Goal: Task Accomplishment & Management: Manage account settings

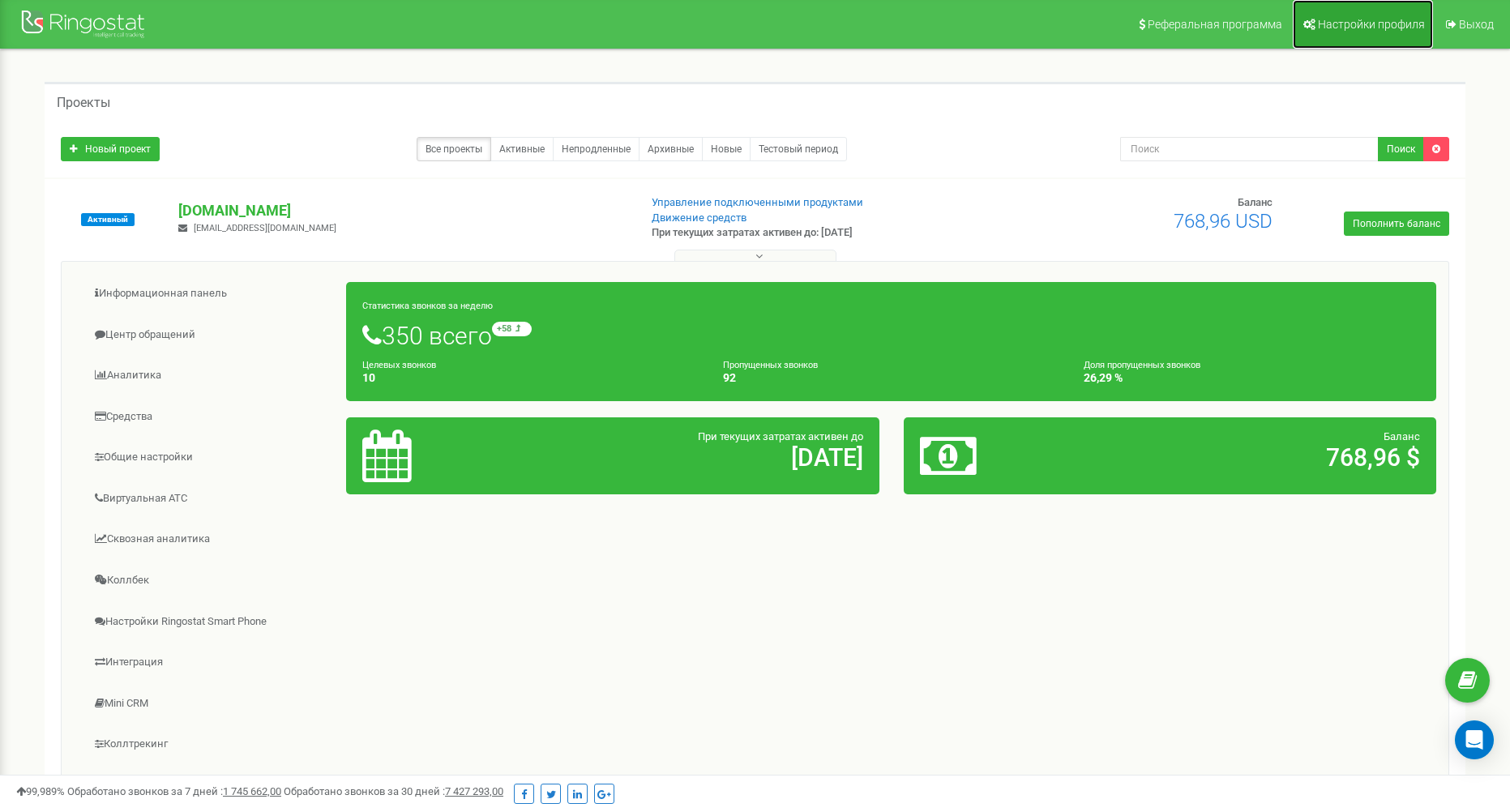
click at [1365, 21] on span "Настройки профиля" at bounding box center [1371, 25] width 107 height 13
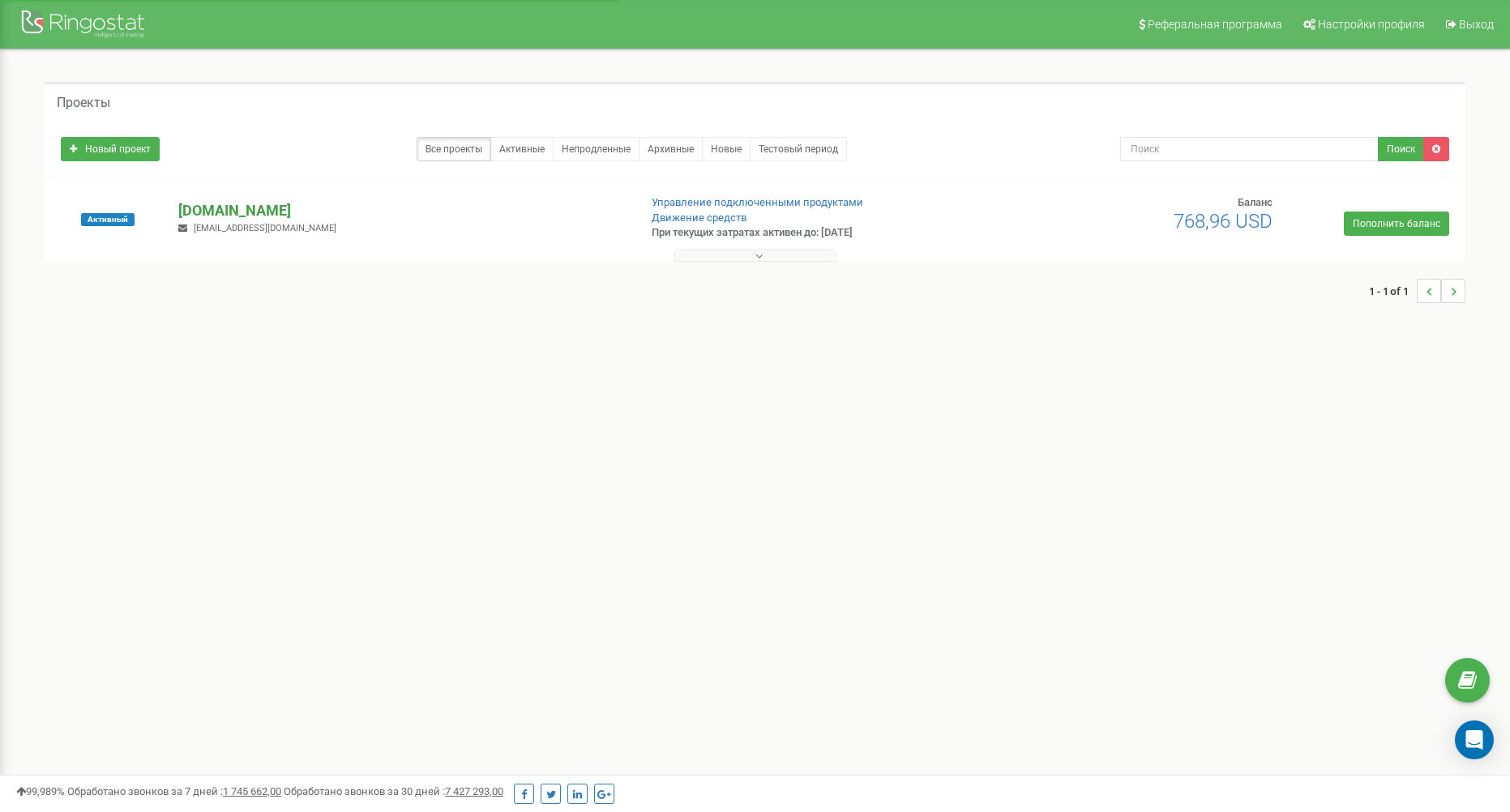
click at [205, 203] on p "[DOMAIN_NAME]" at bounding box center [402, 211] width 447 height 21
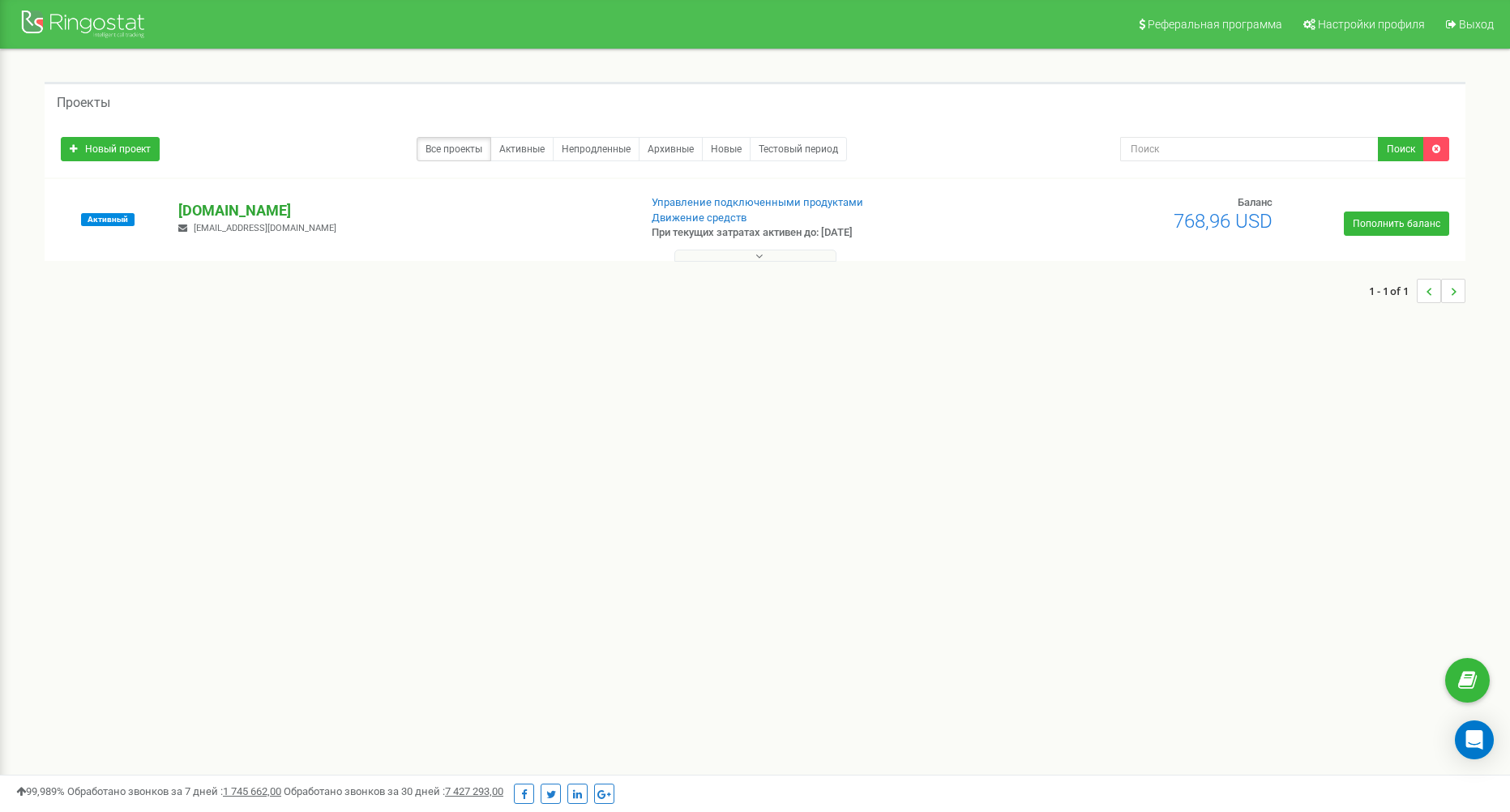
click at [210, 212] on p "[DOMAIN_NAME]" at bounding box center [402, 211] width 447 height 21
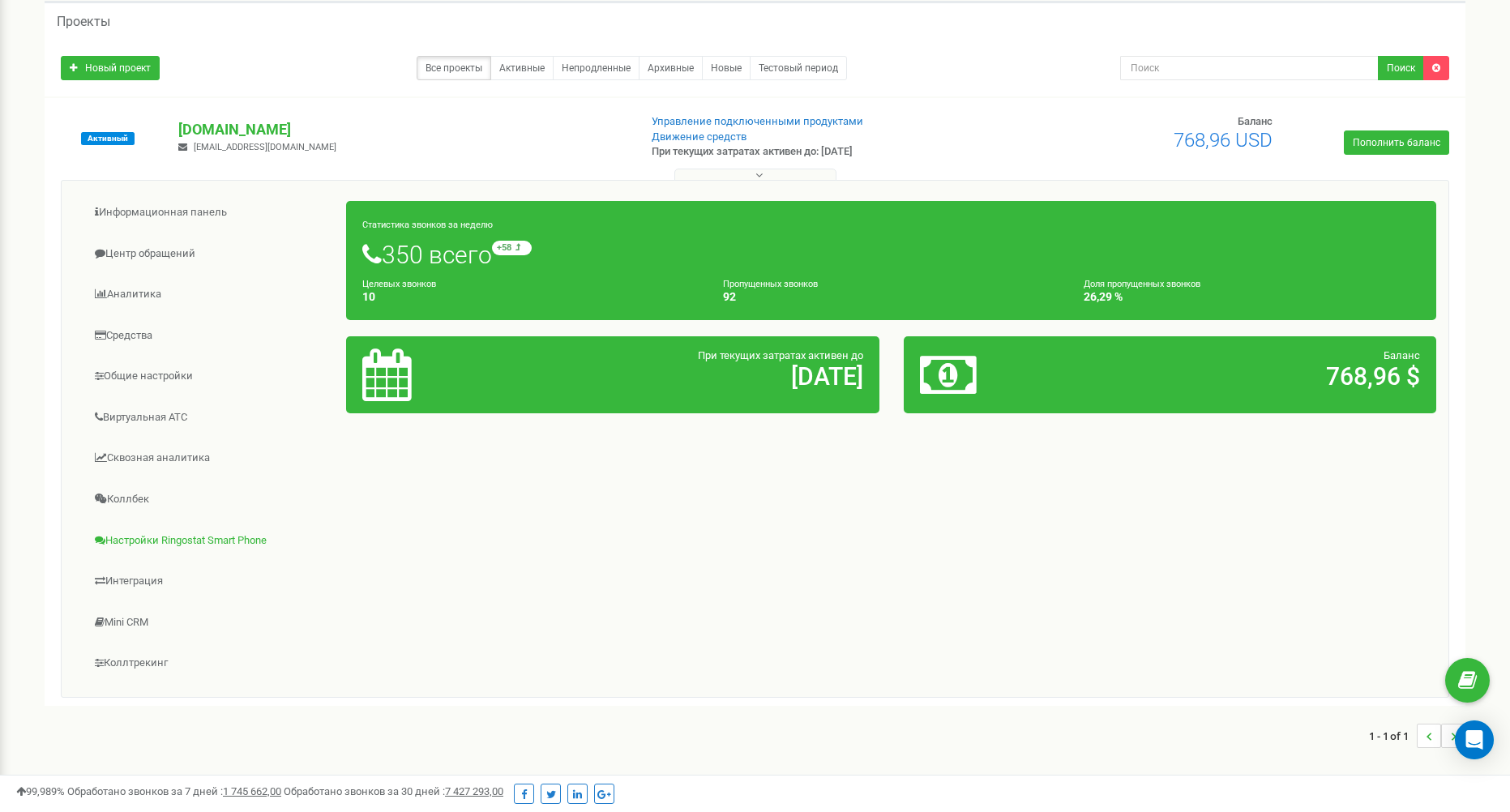
scroll to position [161, 0]
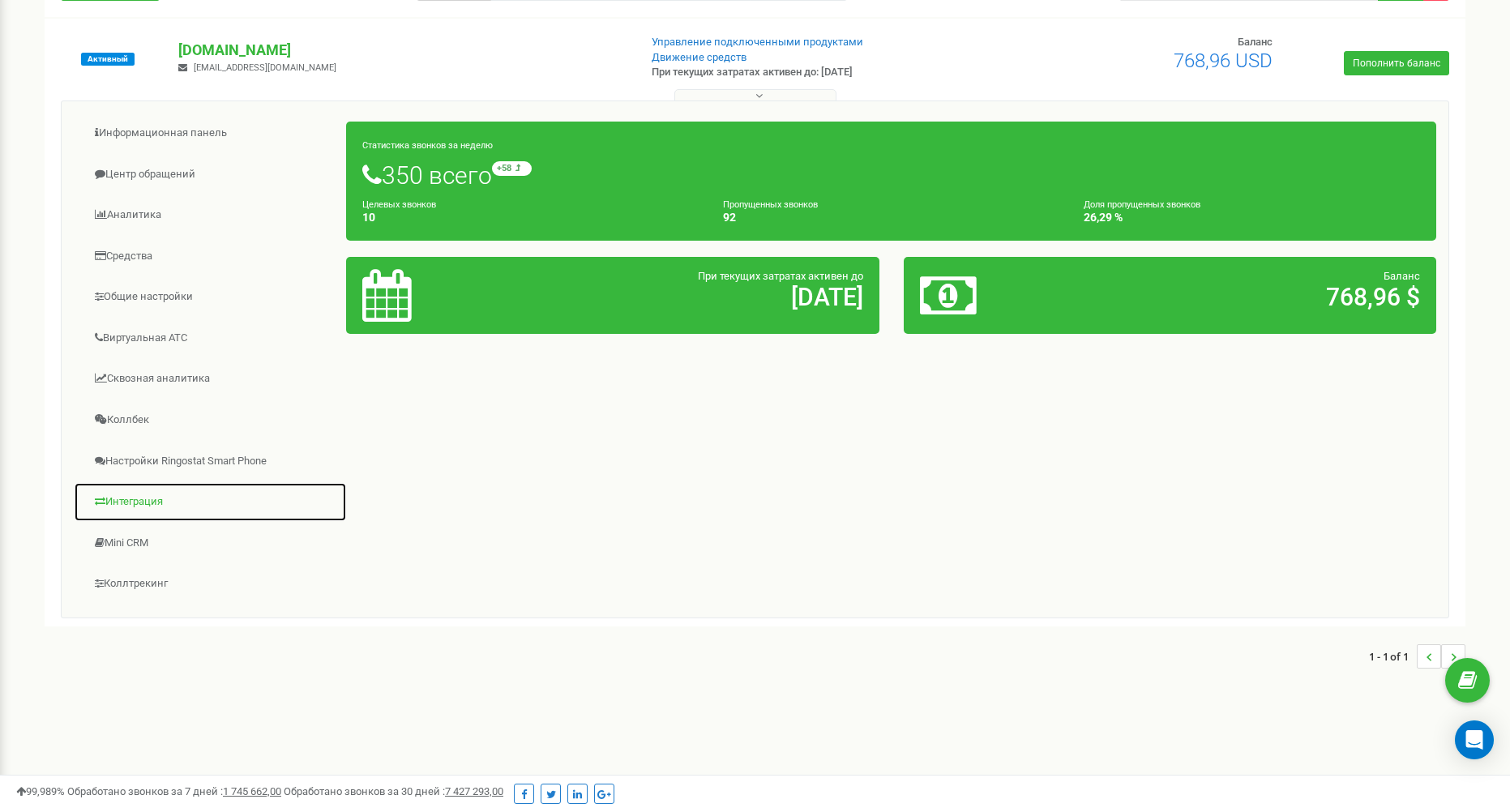
click at [175, 498] on link "Интеграция" at bounding box center [209, 502] width 273 height 40
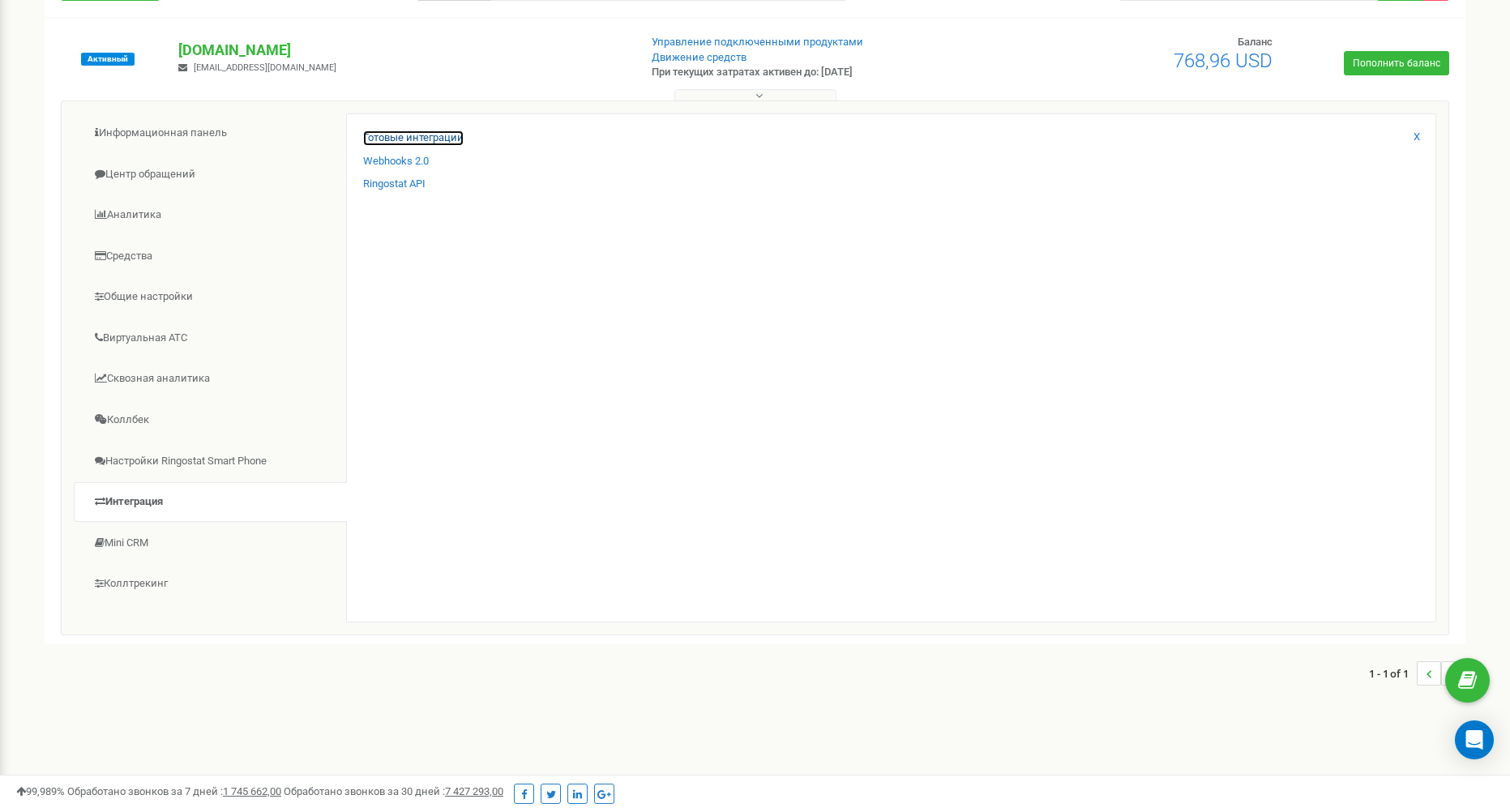
click at [429, 138] on link "Готовые интеграции" at bounding box center [413, 138] width 101 height 16
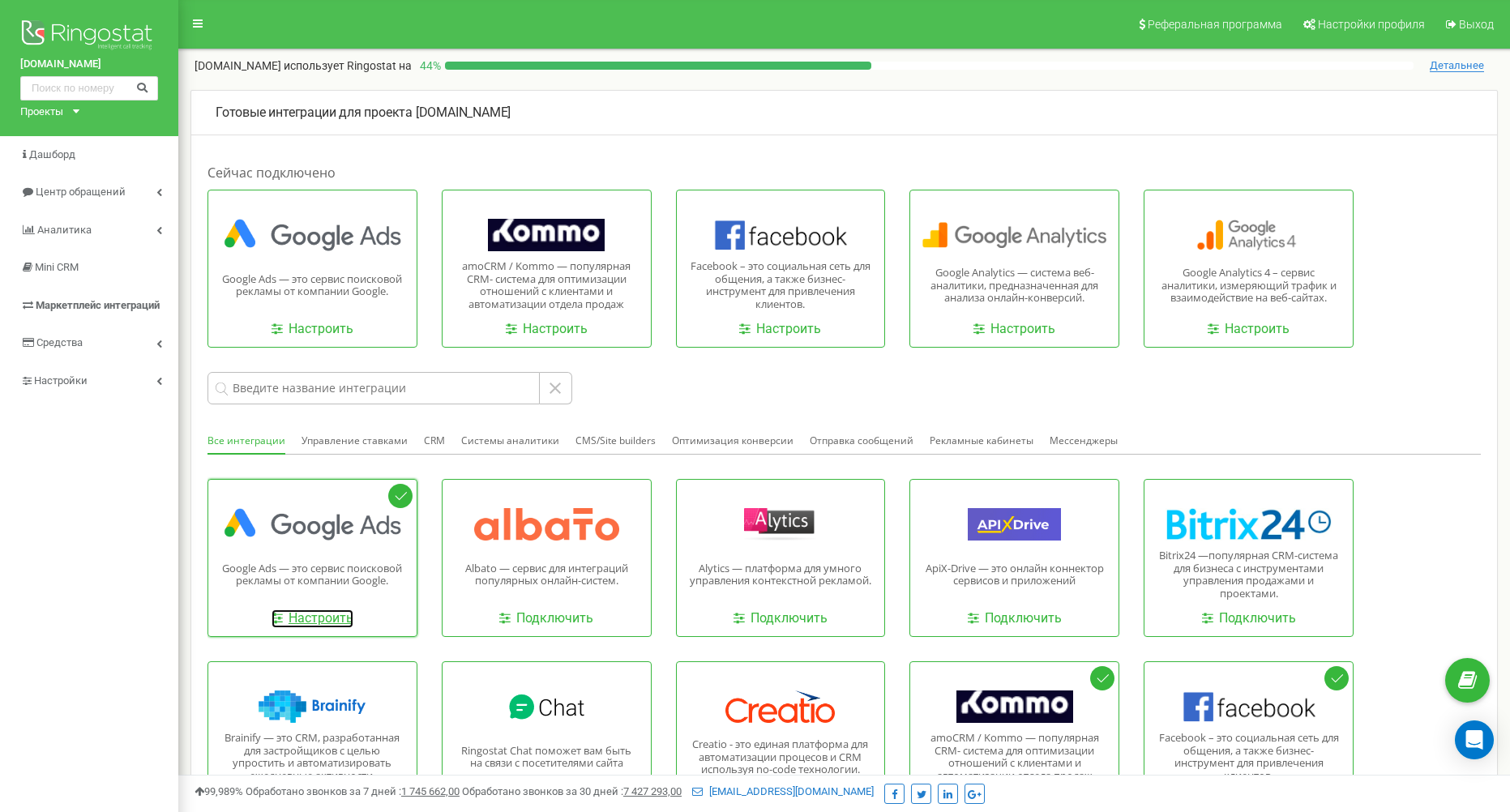
click at [331, 619] on link "Настроить" at bounding box center [312, 618] width 82 height 19
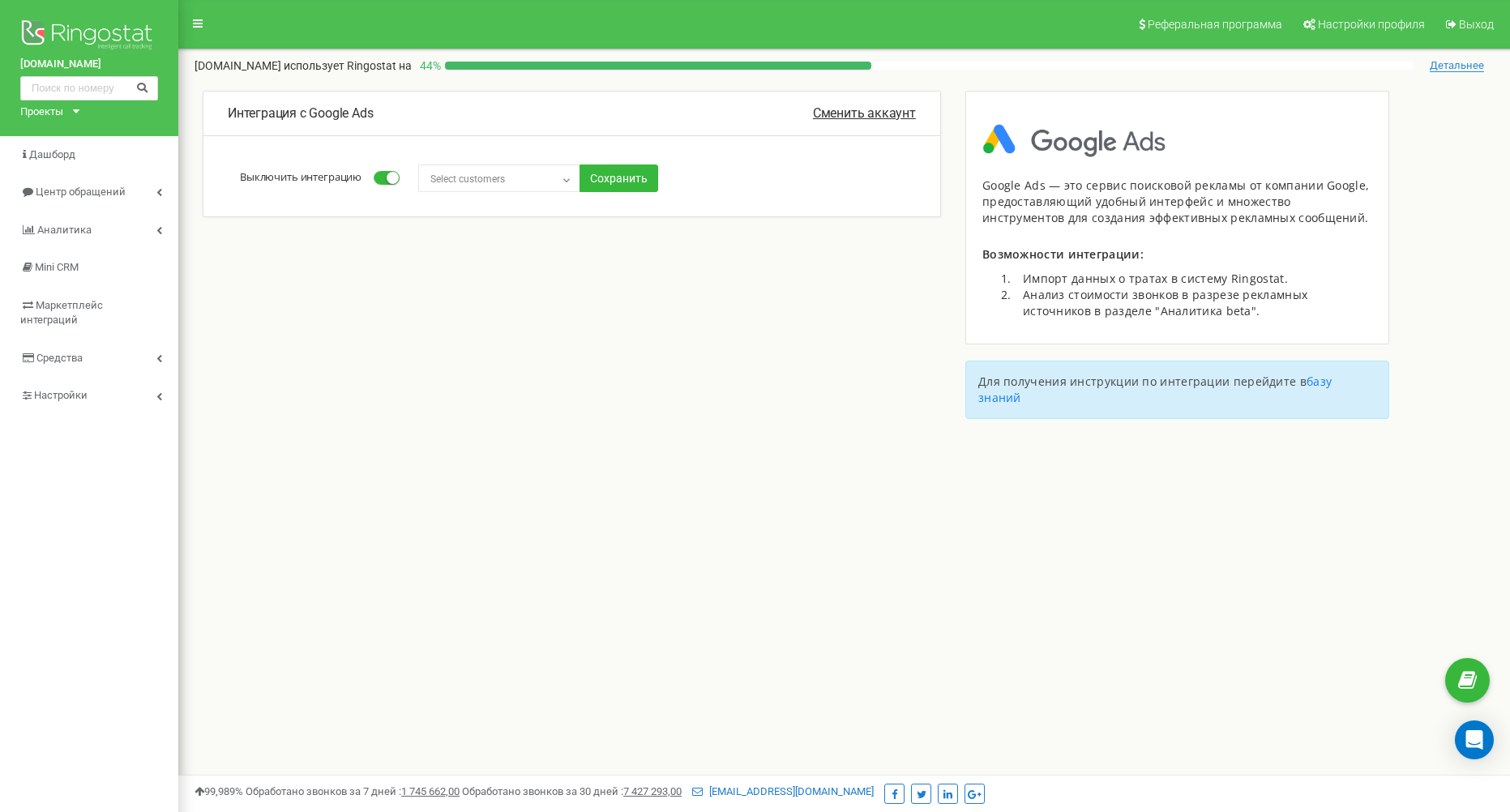
click at [510, 185] on span "Select customers" at bounding box center [499, 179] width 151 height 23
click at [523, 276] on div "Интеграция с Google Ads Сменить аккаунт Выключить интеграцию Select customers T…" at bounding box center [844, 262] width 1332 height 345
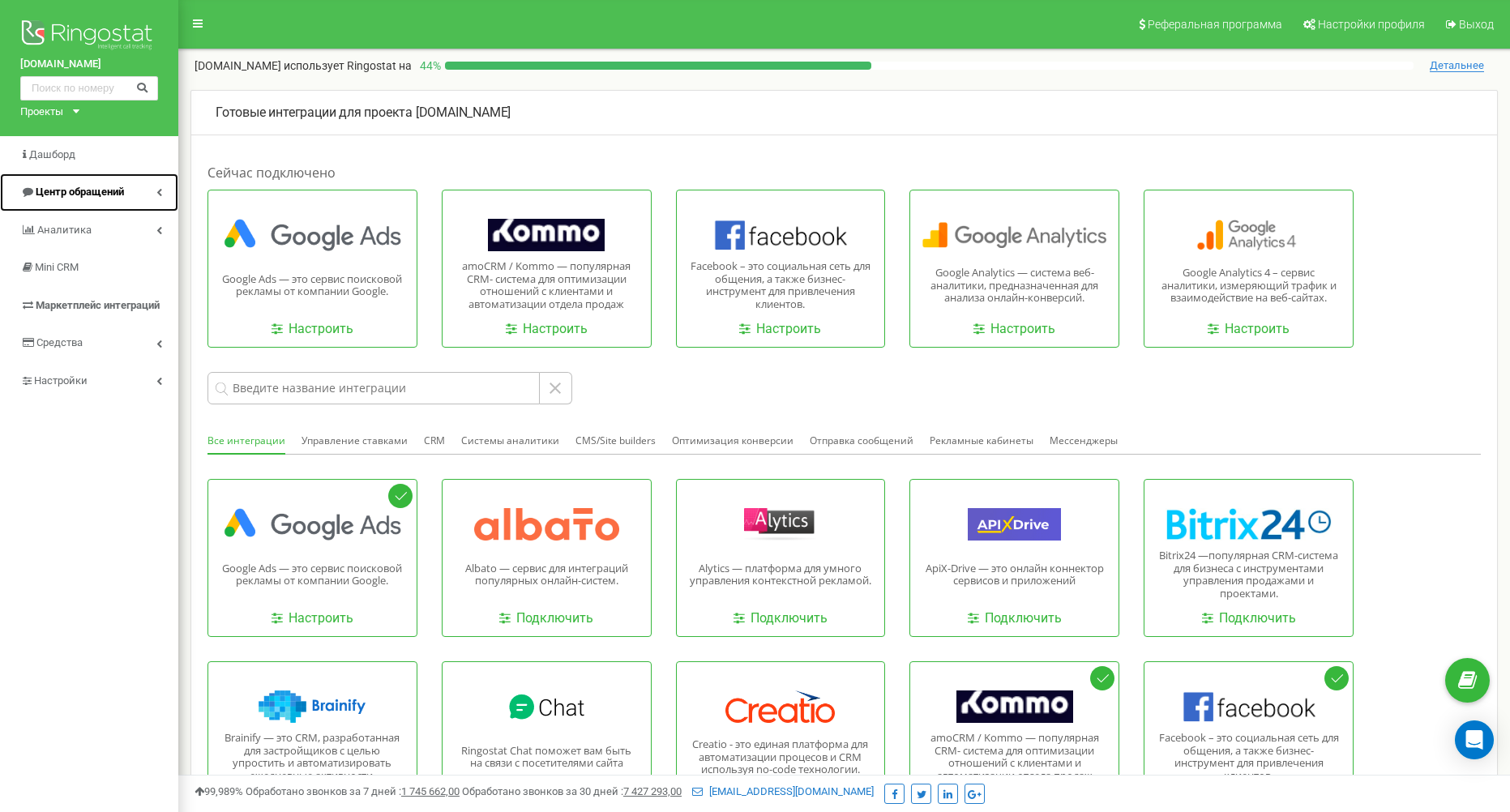
click at [110, 184] on link "Центр обращений" at bounding box center [89, 192] width 178 height 38
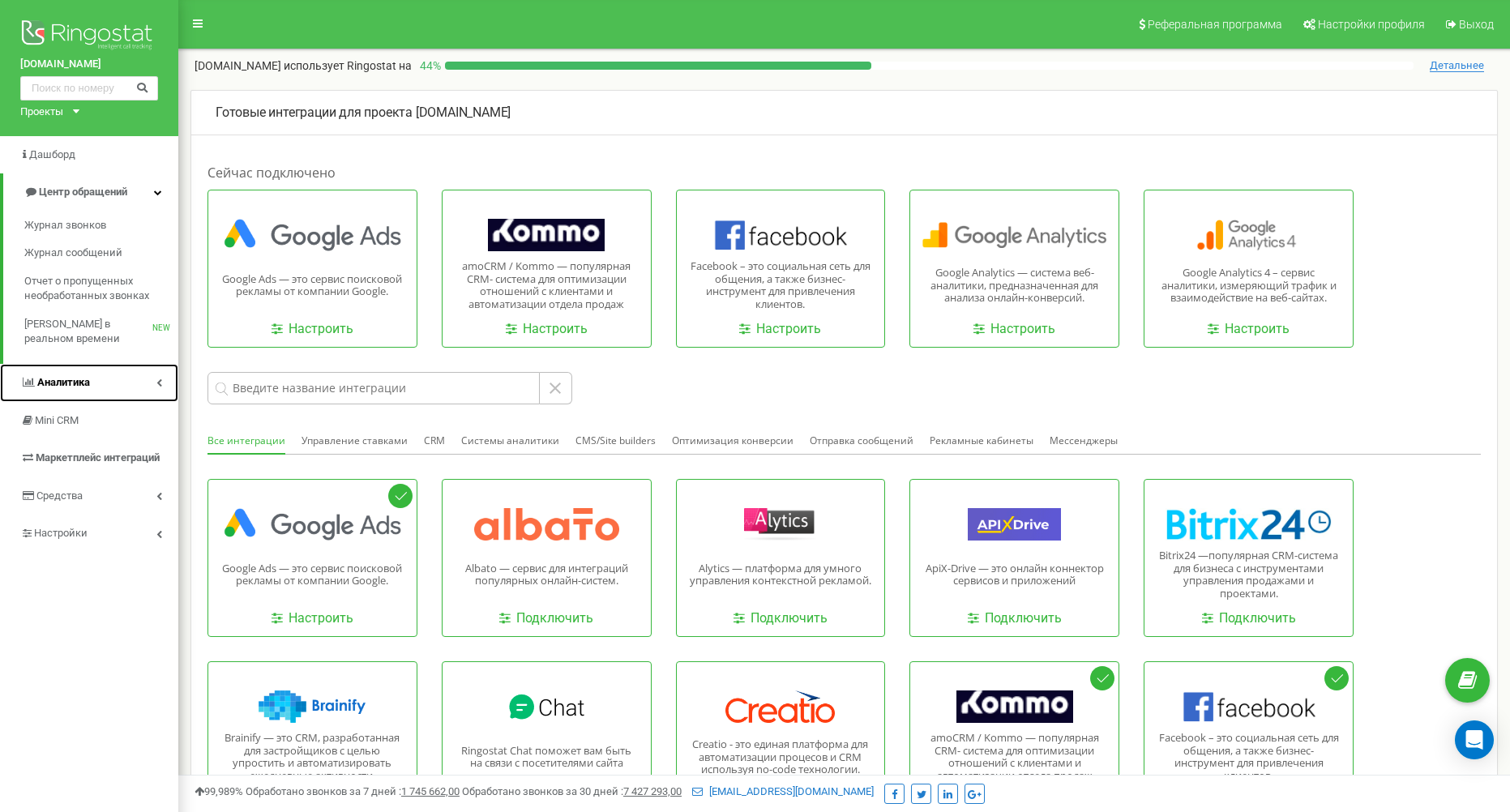
click at [94, 380] on link "Аналитика" at bounding box center [89, 383] width 178 height 38
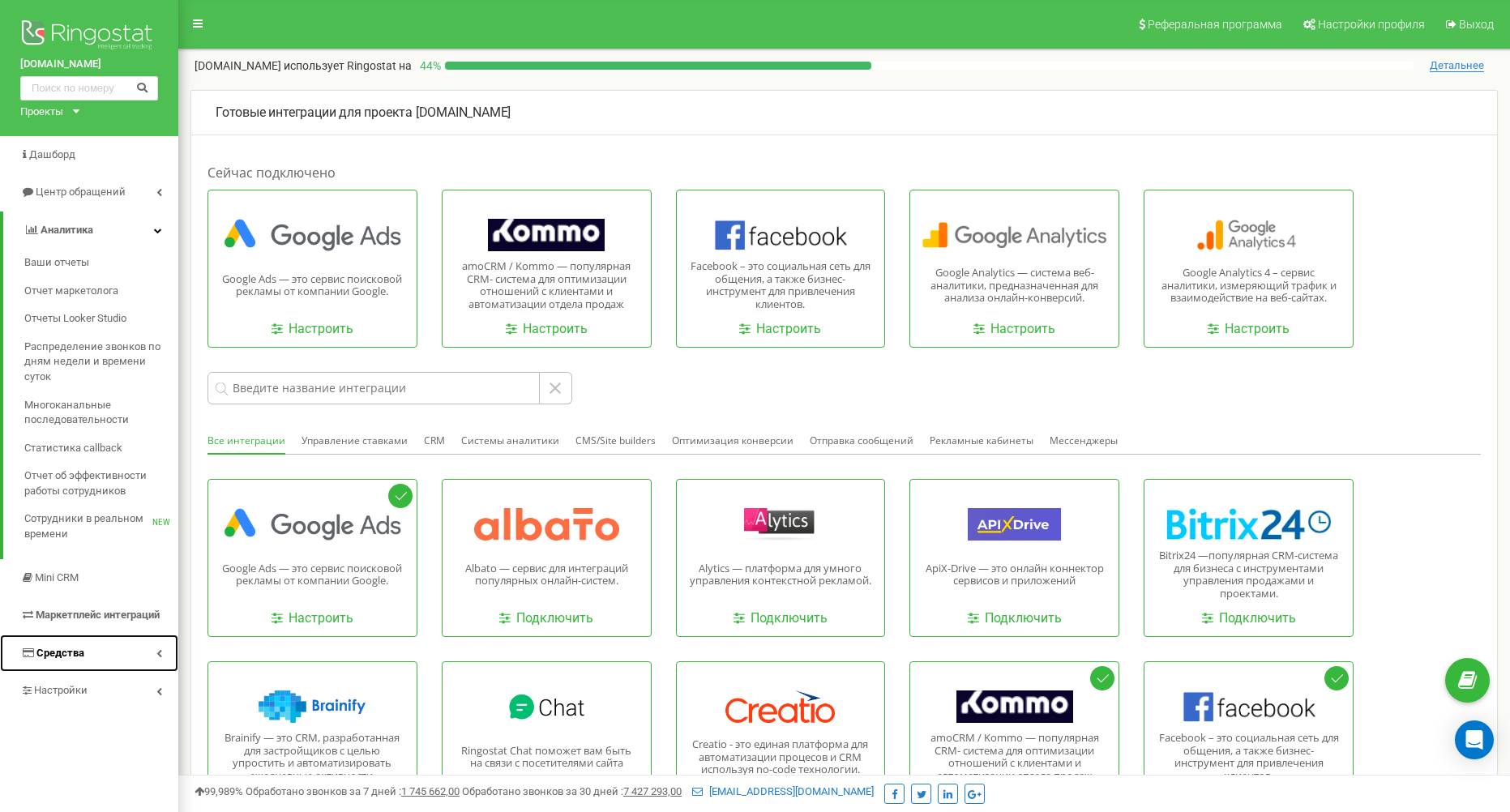
click at [98, 643] on link "Средства" at bounding box center [89, 654] width 178 height 38
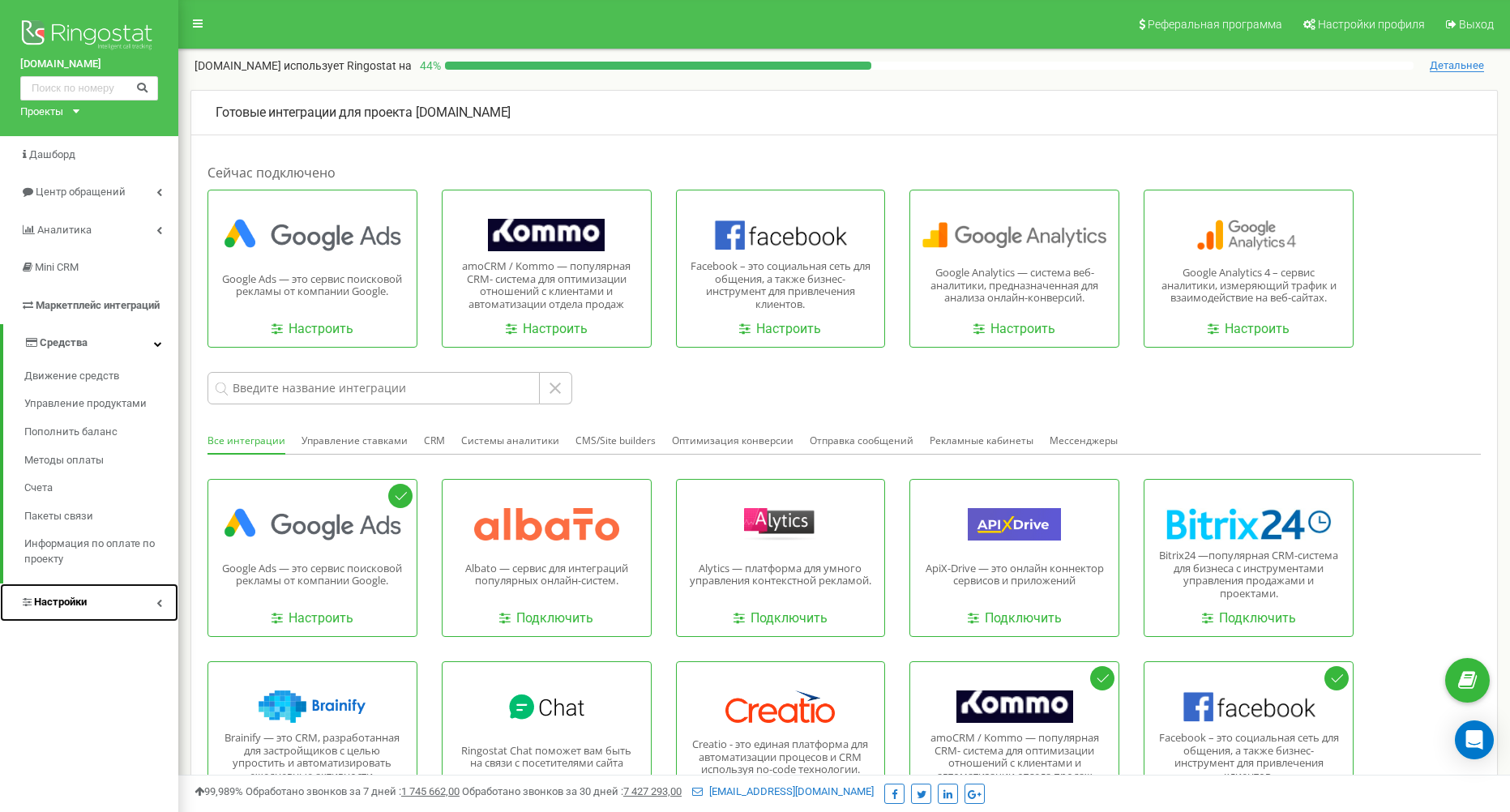
click at [119, 606] on link "Настройки" at bounding box center [89, 603] width 178 height 38
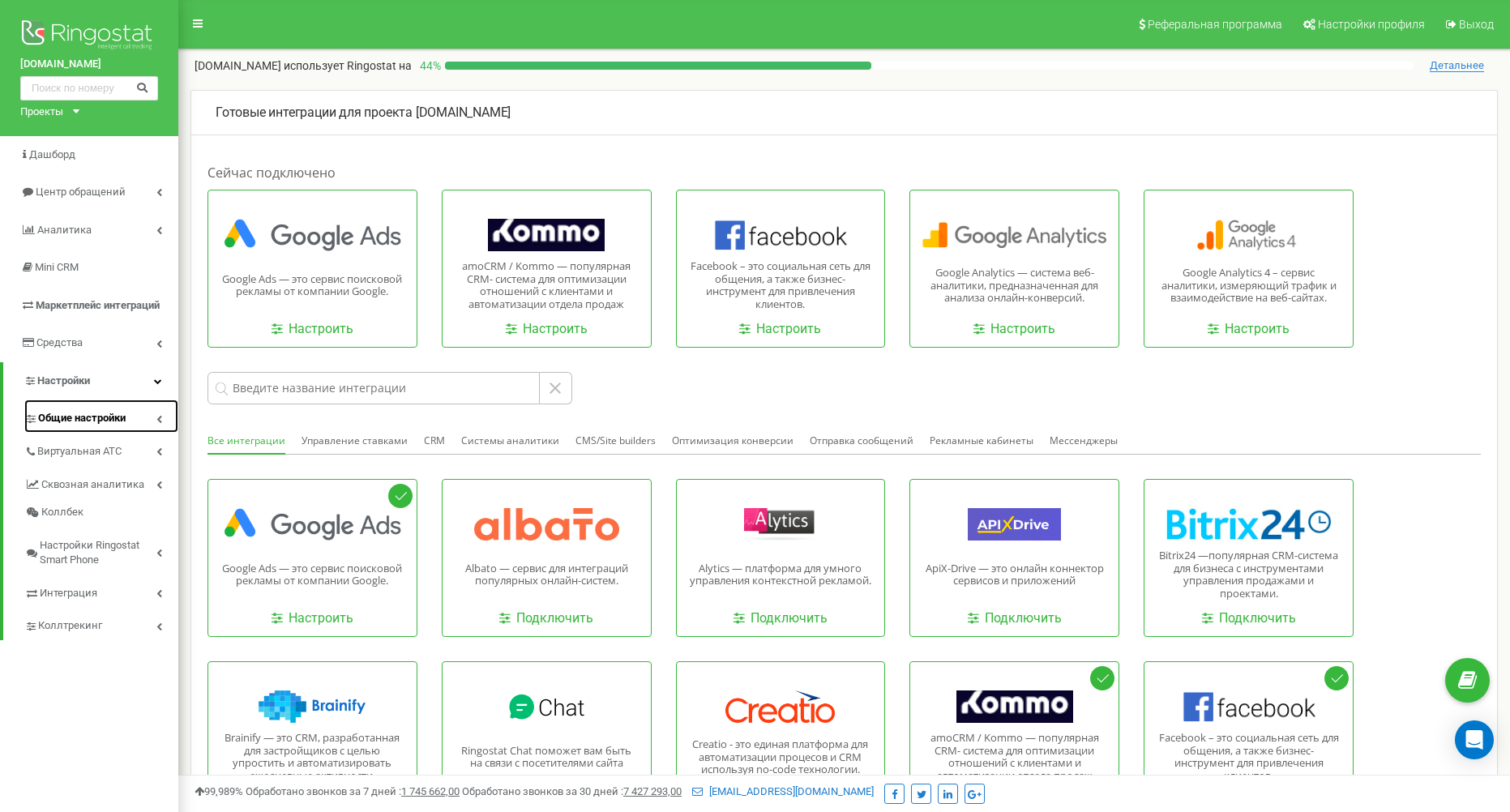
click at [115, 425] on span "Общие настройки" at bounding box center [82, 418] width 87 height 16
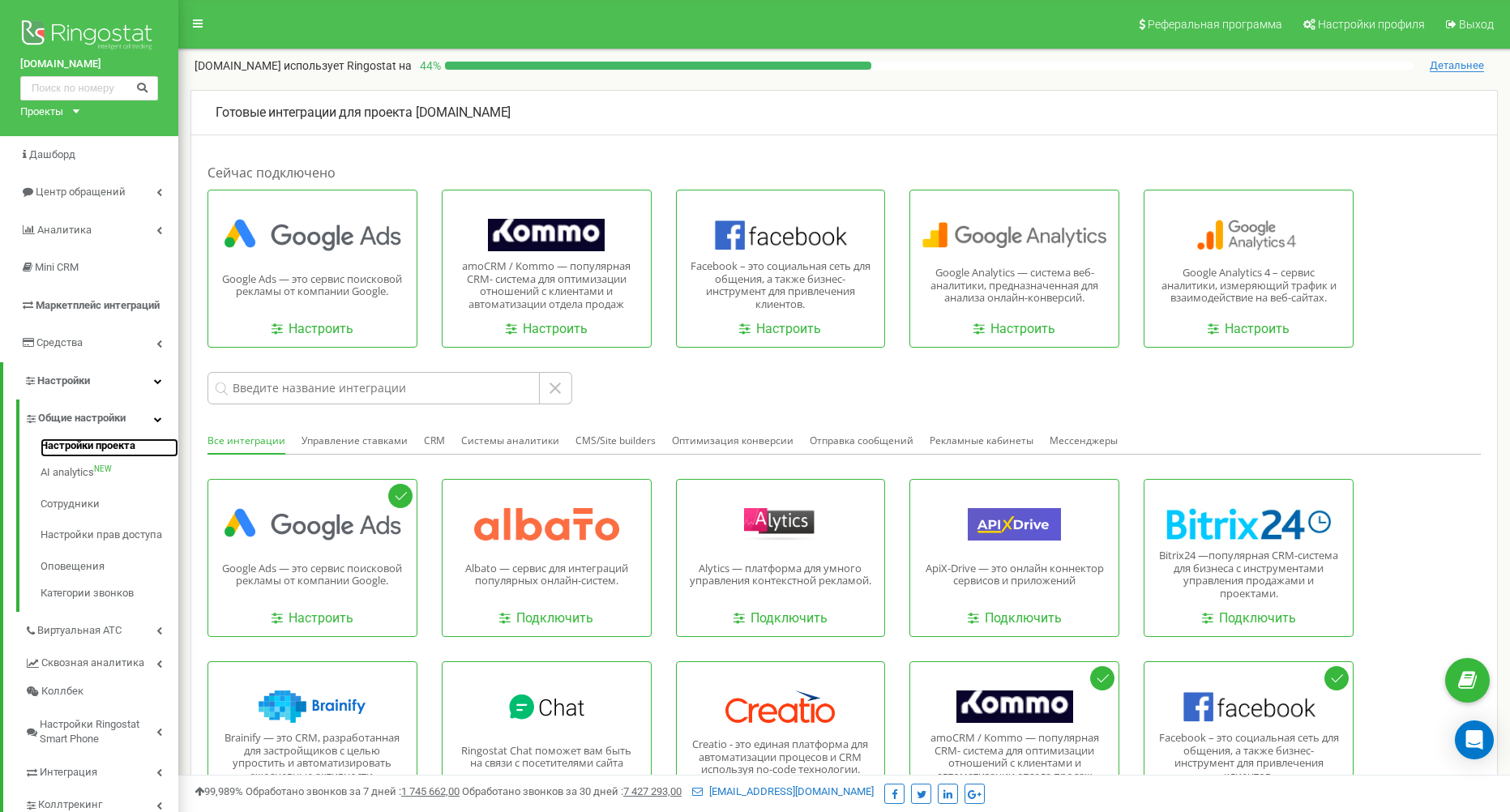
click at [115, 450] on link "Настройки проекта" at bounding box center [109, 448] width 138 height 20
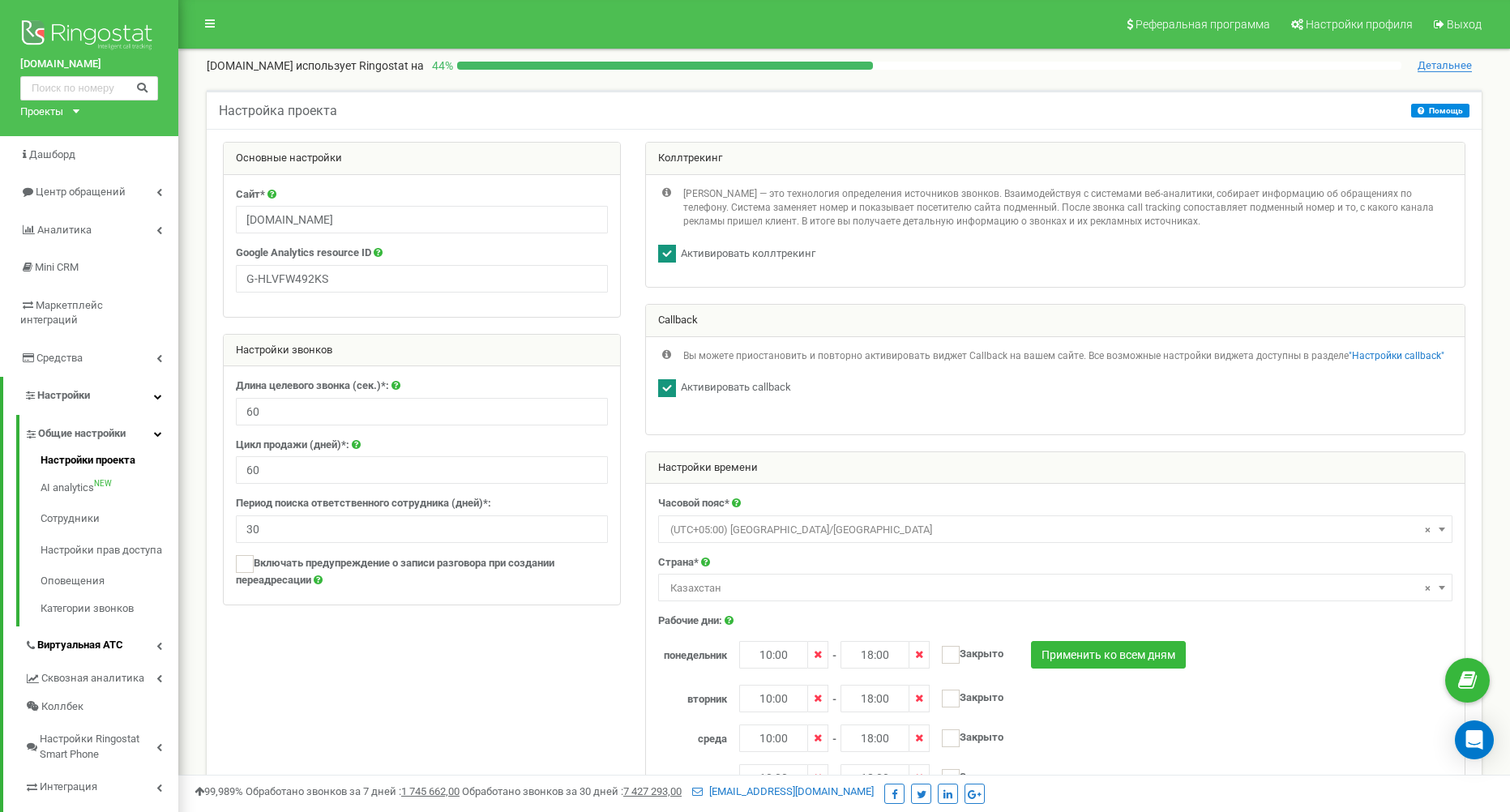
scroll to position [81, 0]
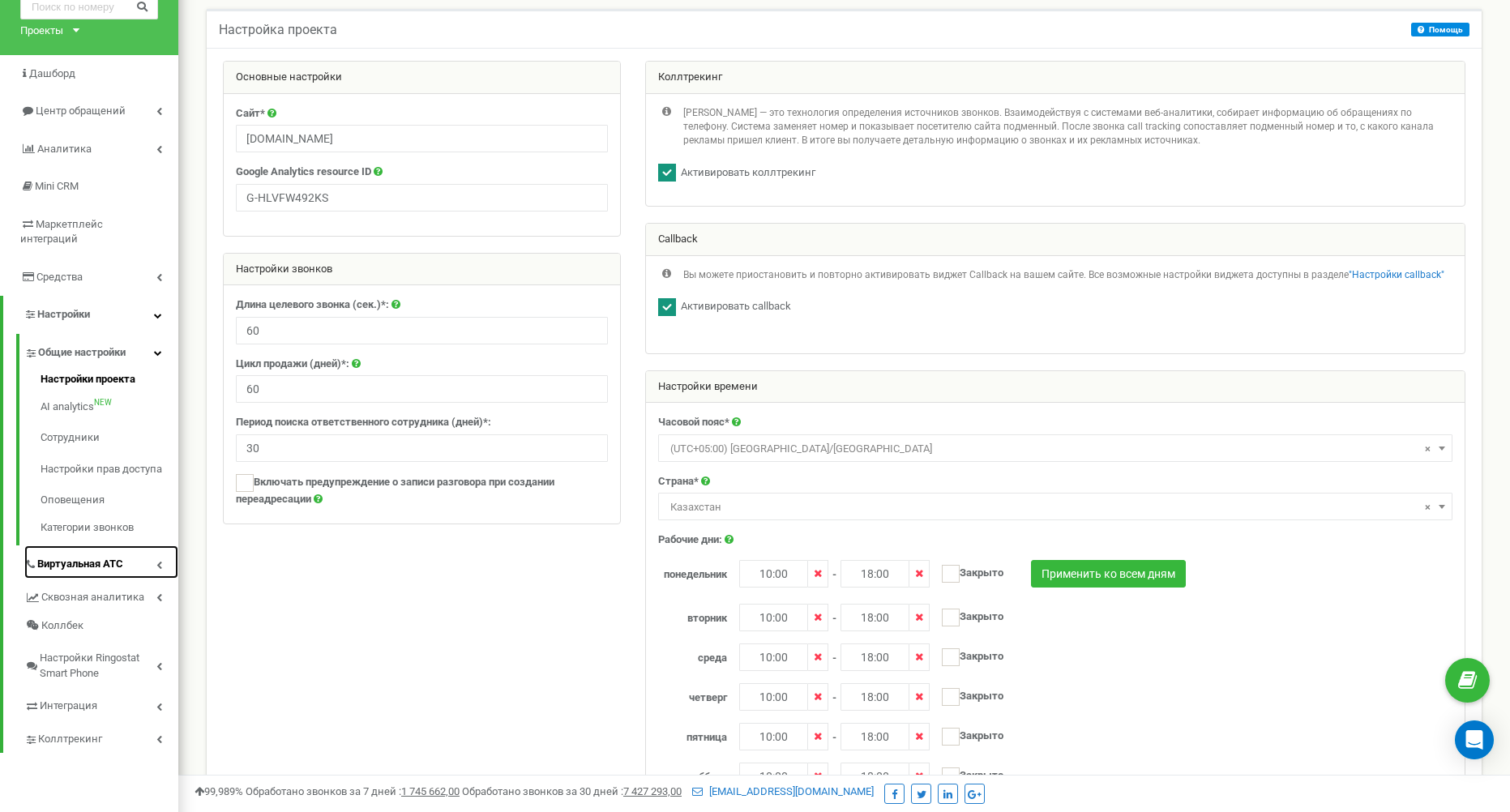
click at [95, 560] on span "Виртуальная АТС" at bounding box center [80, 564] width 86 height 16
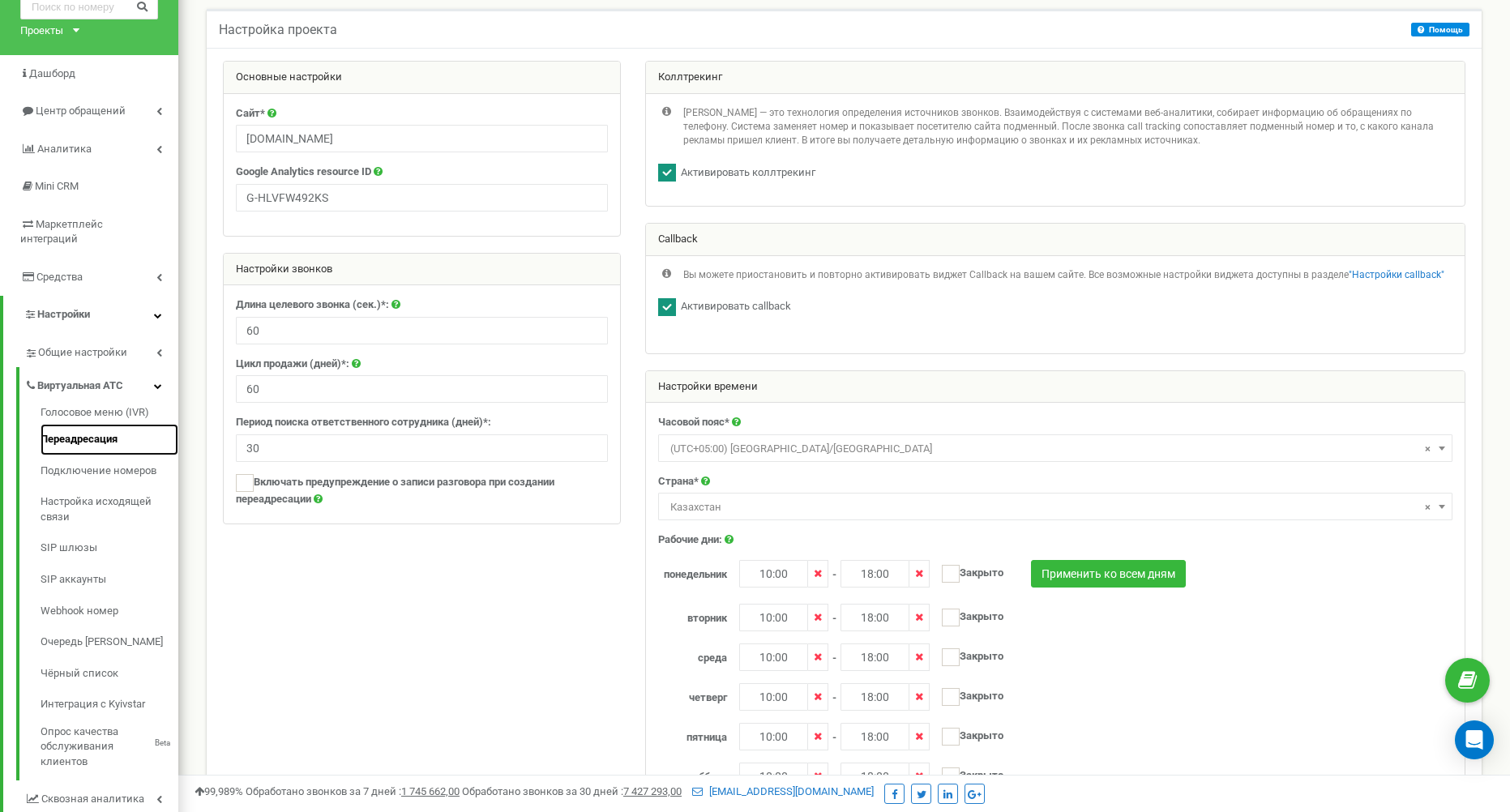
click at [113, 444] on link "Переадресация" at bounding box center [109, 439] width 138 height 31
